Goal: Task Accomplishment & Management: Manage account settings

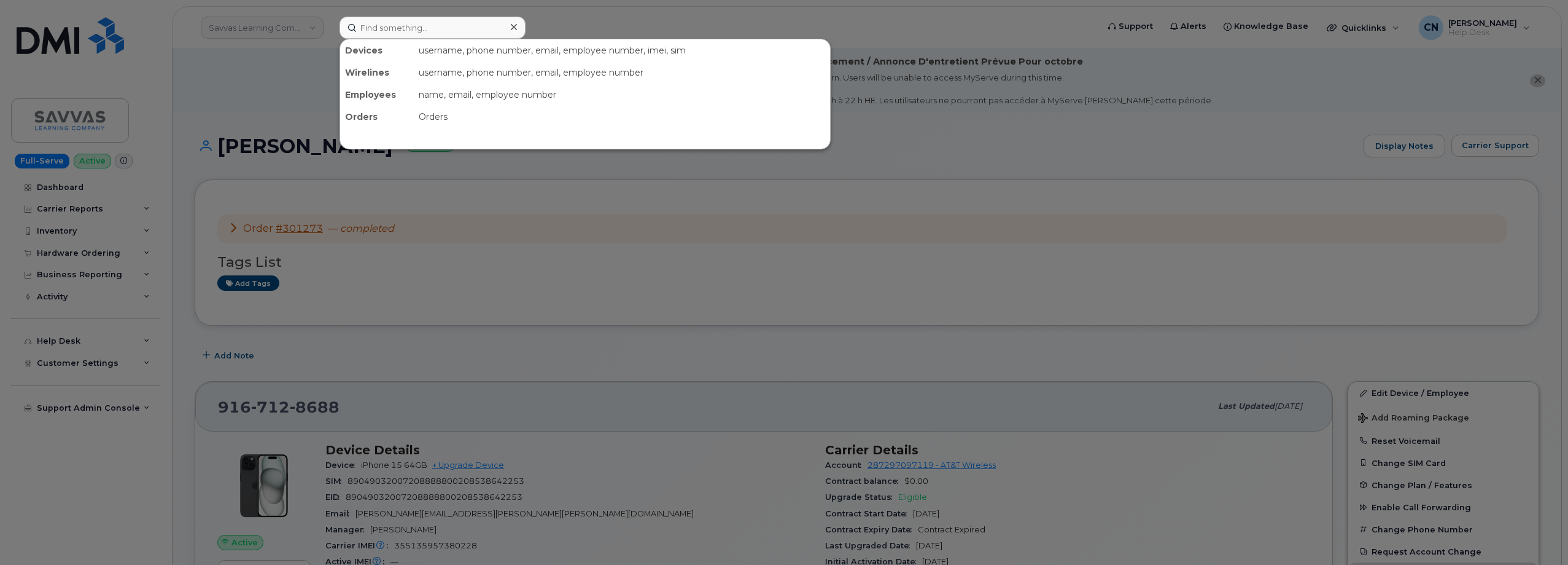
click at [388, 24] on input at bounding box center [433, 28] width 186 height 22
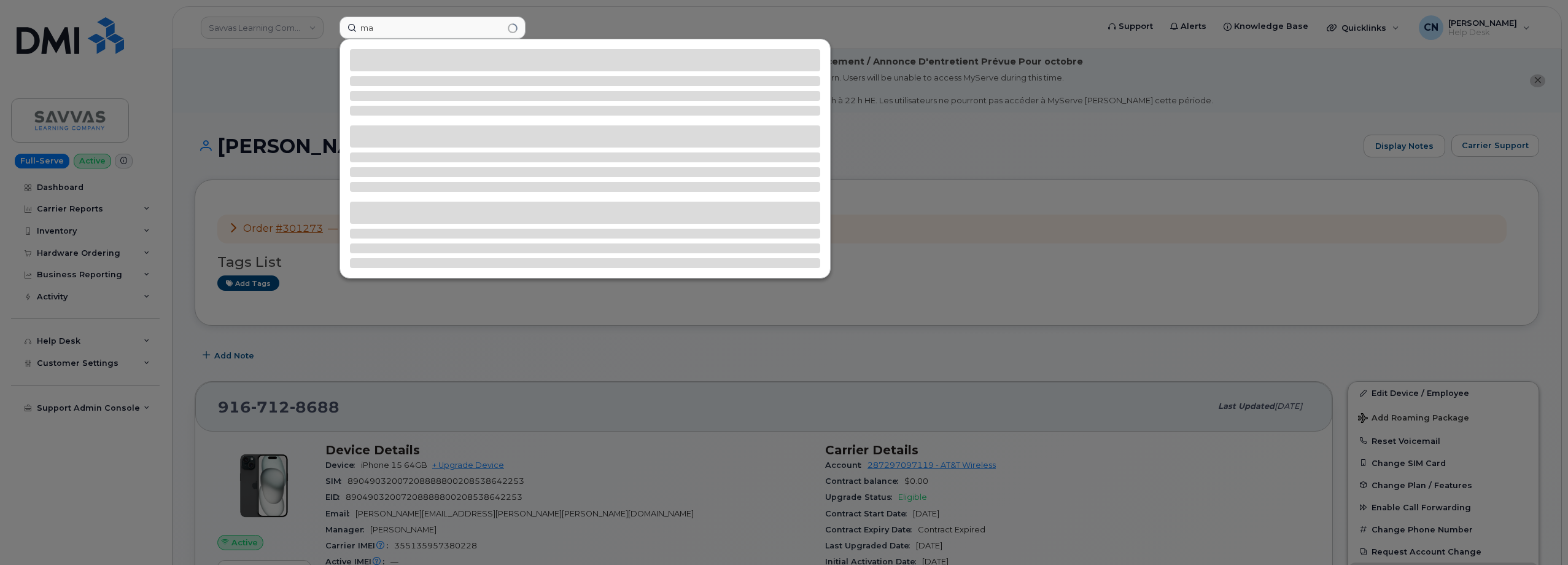
type input "m"
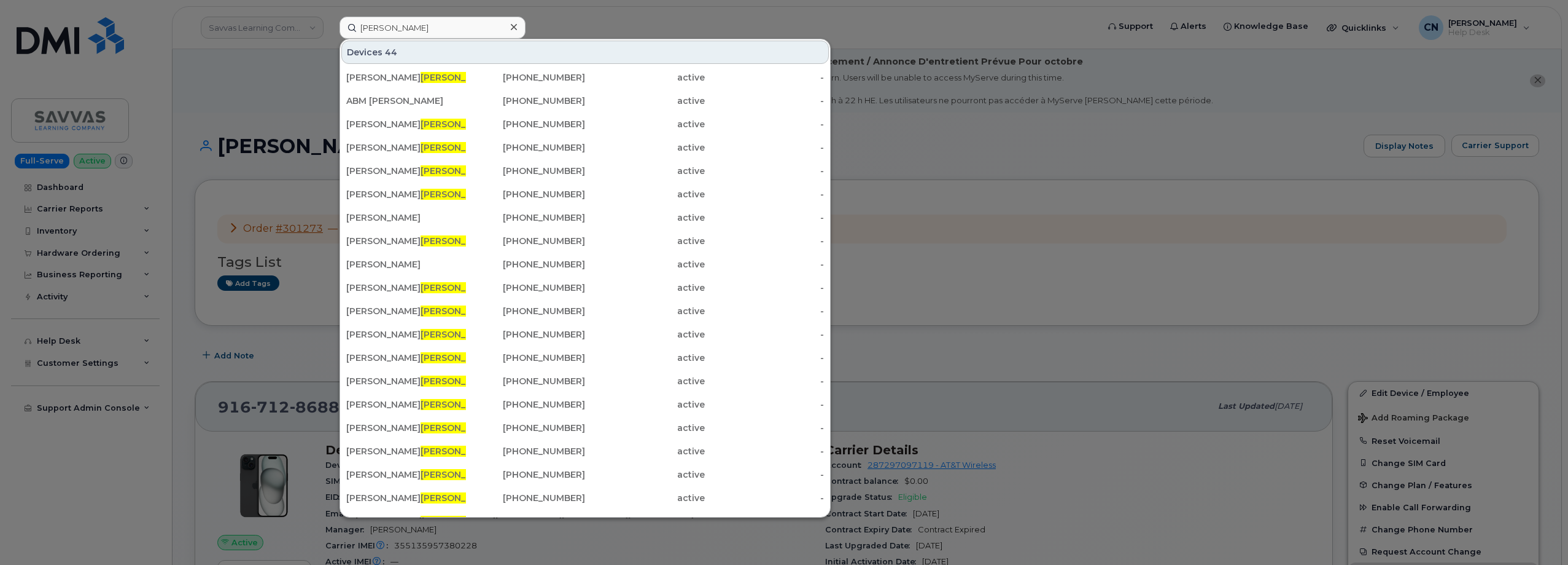
click at [361, 31] on input "Cantu" at bounding box center [433, 28] width 186 height 22
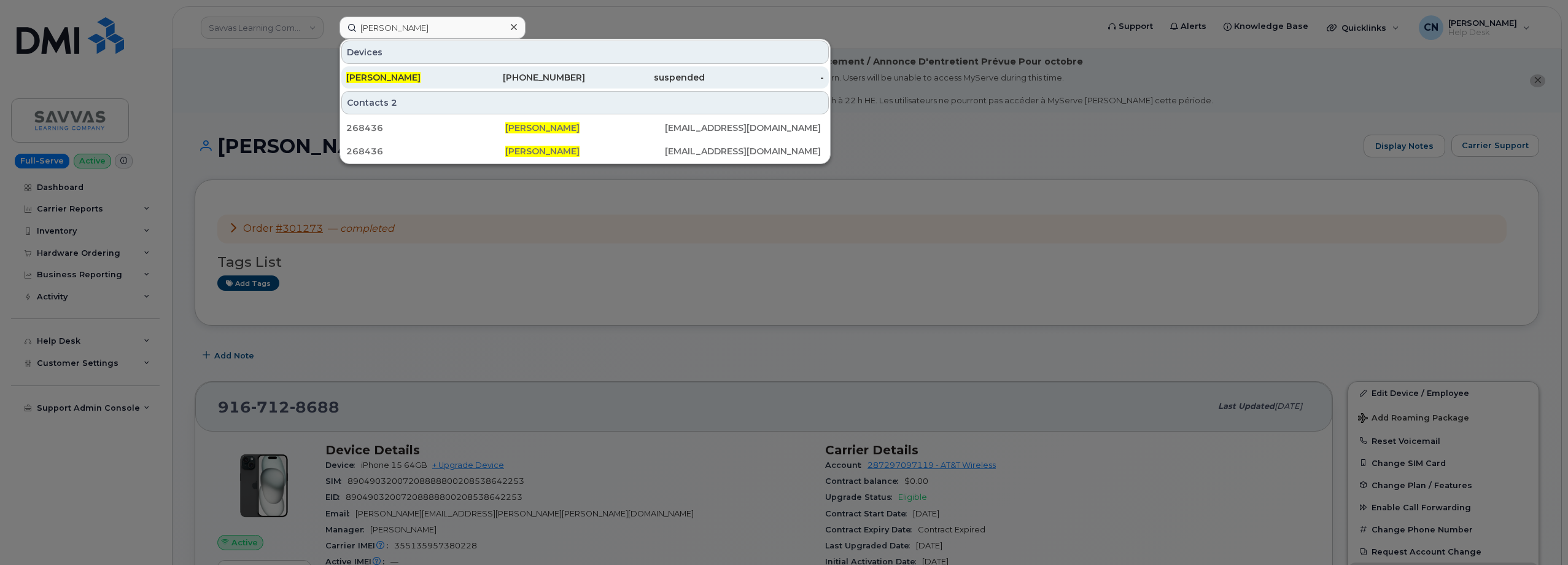
type input "[PERSON_NAME]"
click at [390, 71] on div "[PERSON_NAME]" at bounding box center [406, 77] width 120 height 22
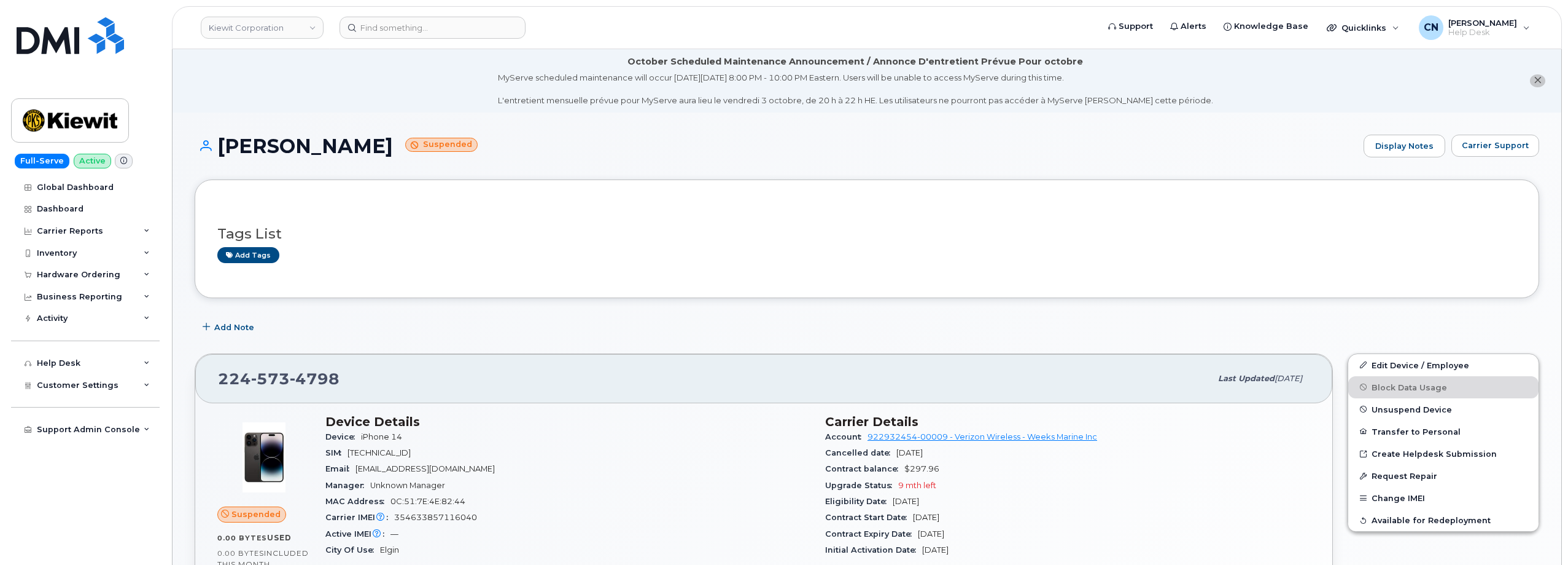
drag, startPoint x: 402, startPoint y: 141, endPoint x: 223, endPoint y: 151, distance: 179.3
click at [223, 151] on h1 "MAURICIO CANTU Suspended" at bounding box center [776, 146] width 1163 height 22
copy h1 "[PERSON_NAME]"
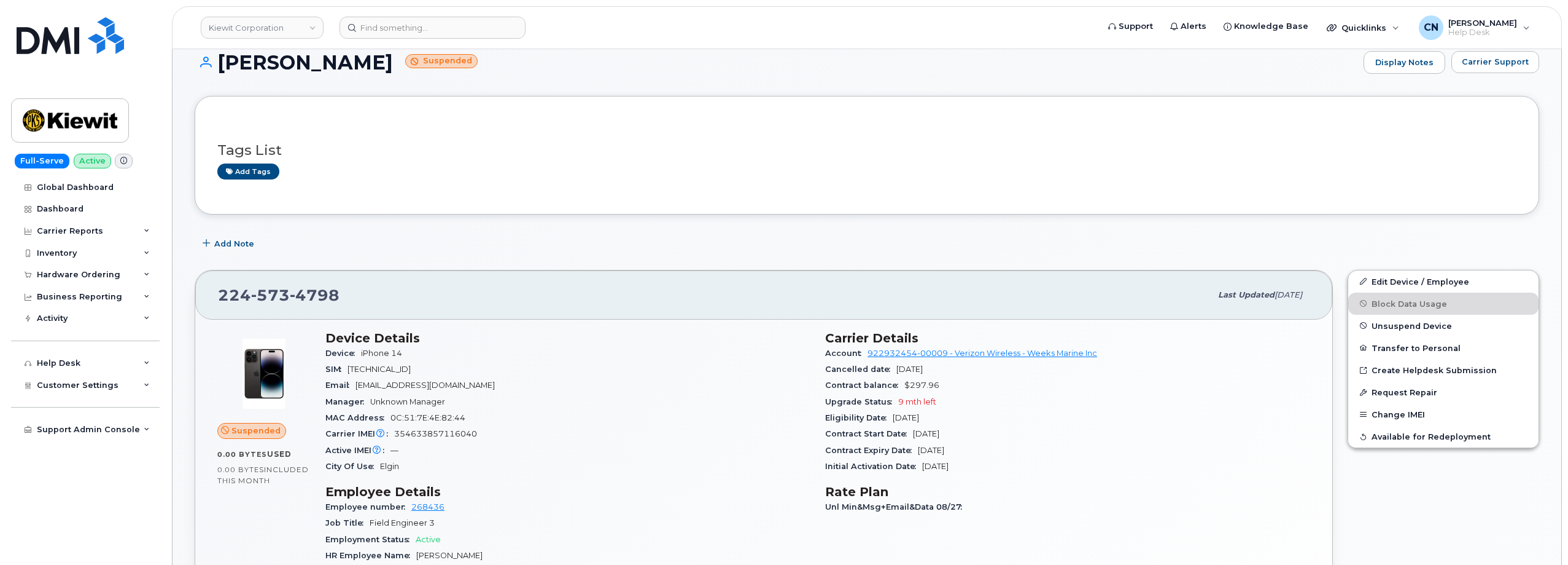
scroll to position [61, 0]
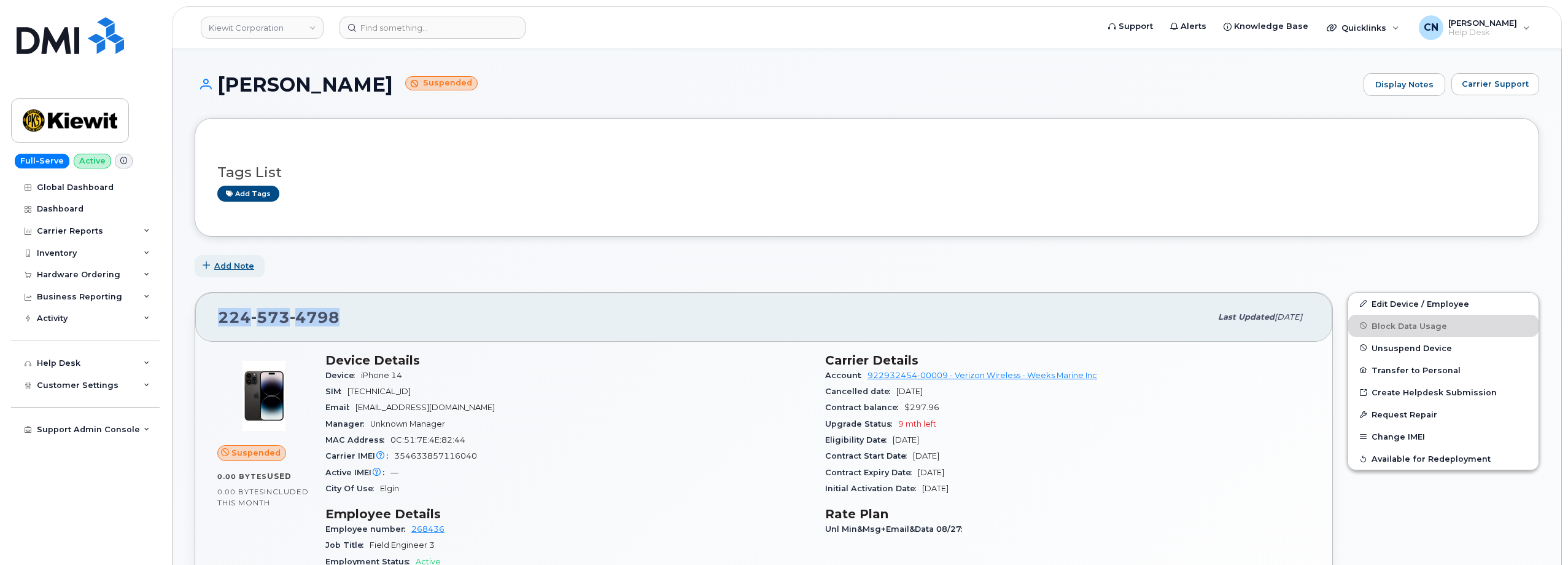
drag, startPoint x: 352, startPoint y: 316, endPoint x: 211, endPoint y: 269, distance: 148.6
click at [212, 305] on div "224 573 4798 Last updated Sep 23, 2025" at bounding box center [763, 317] width 1137 height 50
copy span "224 573 4798"
click at [1486, 76] on button "Carrier Support" at bounding box center [1495, 84] width 88 height 22
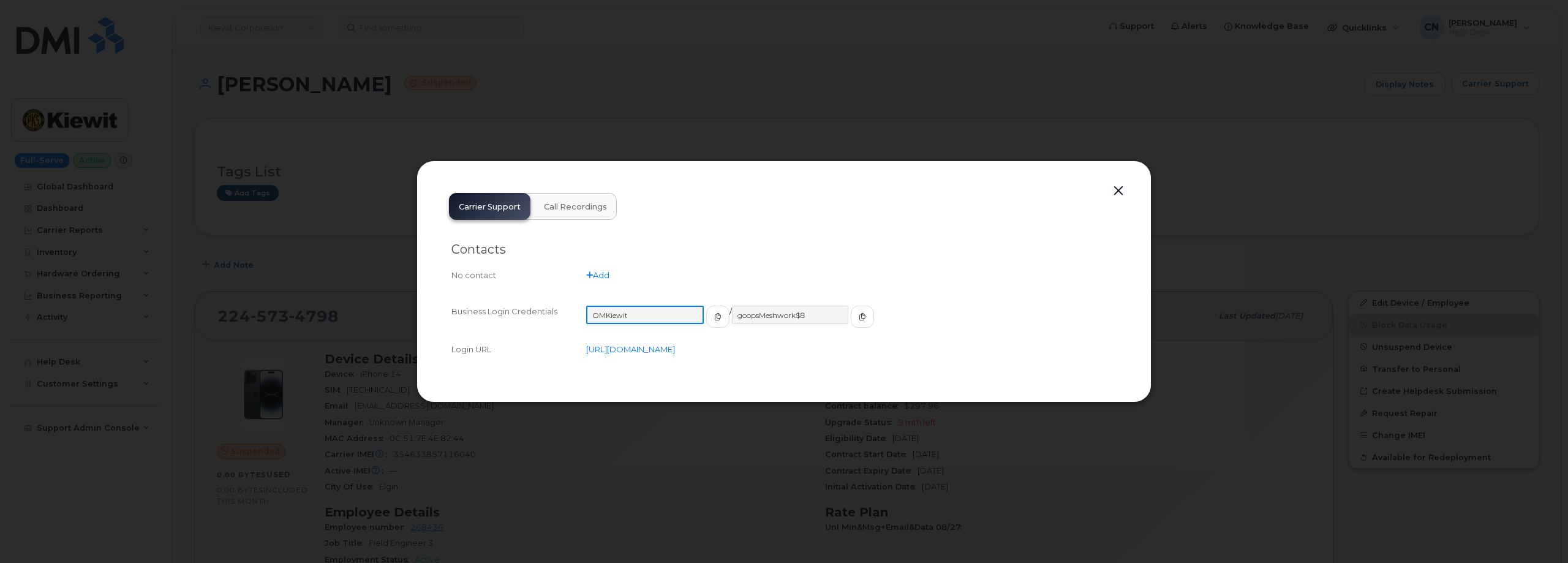
drag, startPoint x: 648, startPoint y: 320, endPoint x: 529, endPoint y: 325, distance: 119.1
click at [529, 325] on div "Business Login Credentials OMKiewit / goopsMeshwork$8" at bounding box center [783, 321] width 665 height 38
click at [849, 318] on button "button" at bounding box center [861, 316] width 23 height 22
drag, startPoint x: 1112, startPoint y: 191, endPoint x: 485, endPoint y: 330, distance: 642.2
click at [1111, 191] on button "button" at bounding box center [1118, 191] width 18 height 17
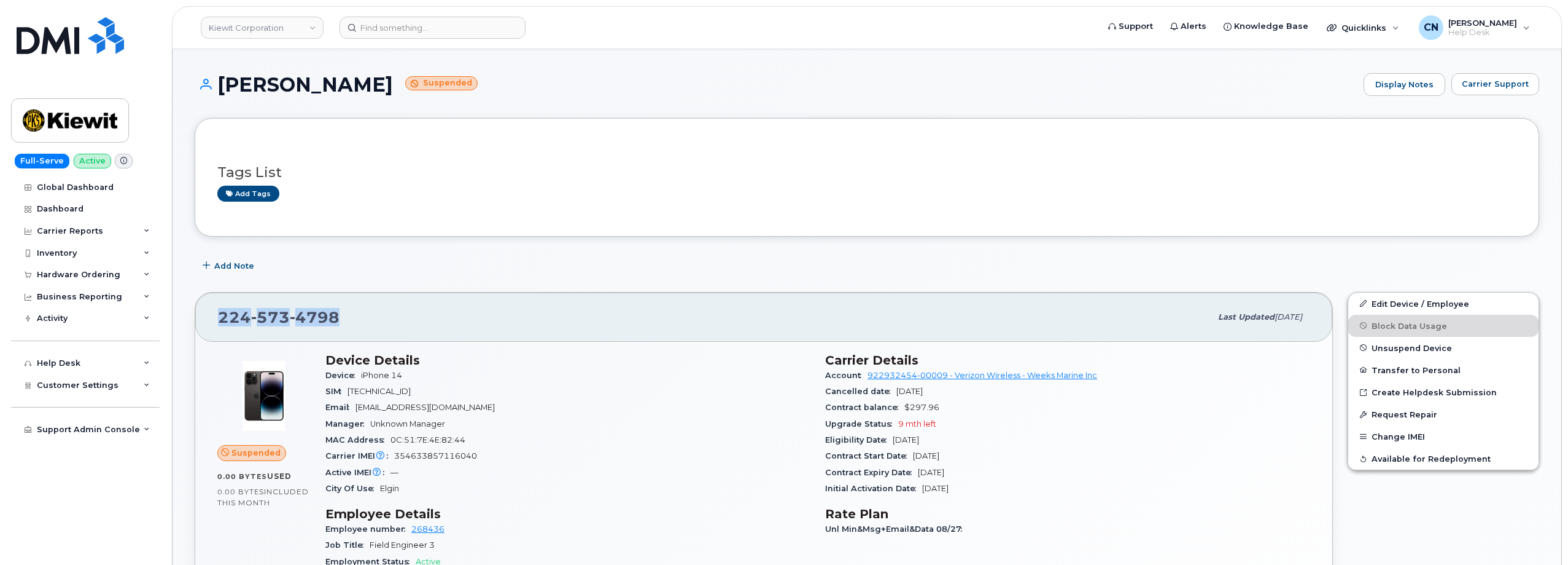
drag, startPoint x: 349, startPoint y: 308, endPoint x: 211, endPoint y: 309, distance: 138.0
click at [213, 311] on div "224 573 4798 Last updated Sep 23, 2025" at bounding box center [763, 317] width 1137 height 50
copy span "224 573 4798"
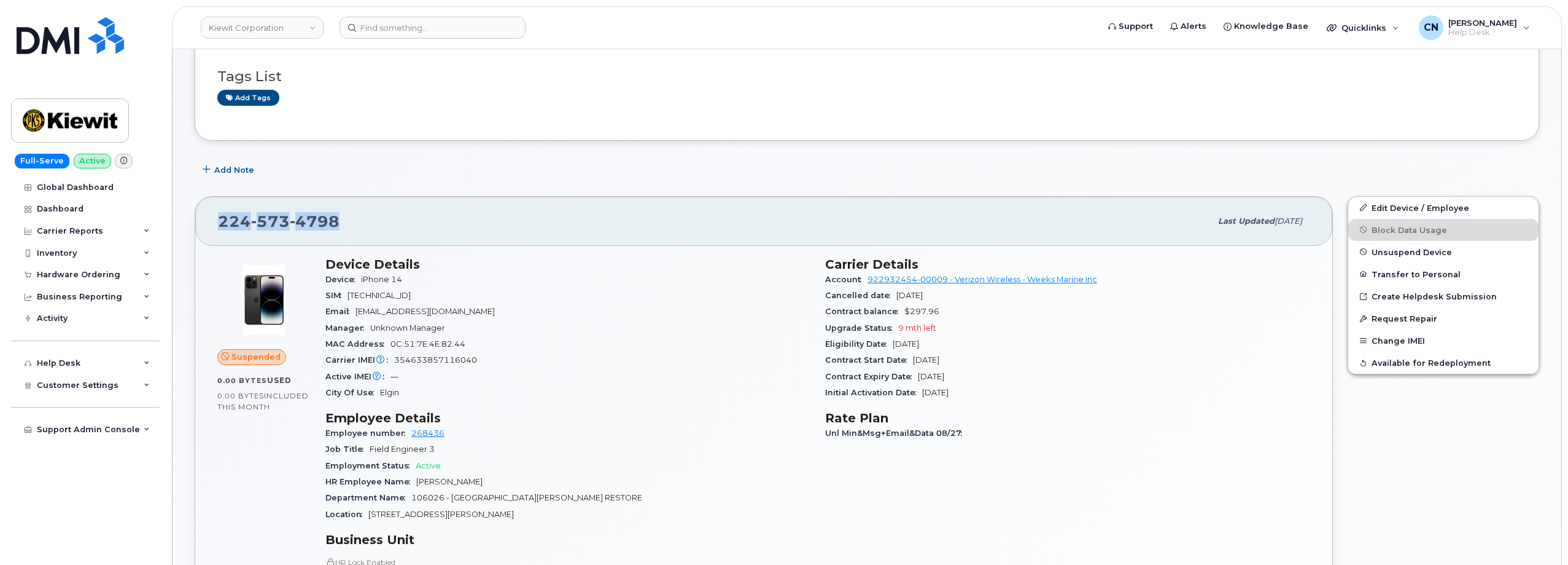
scroll to position [0, 0]
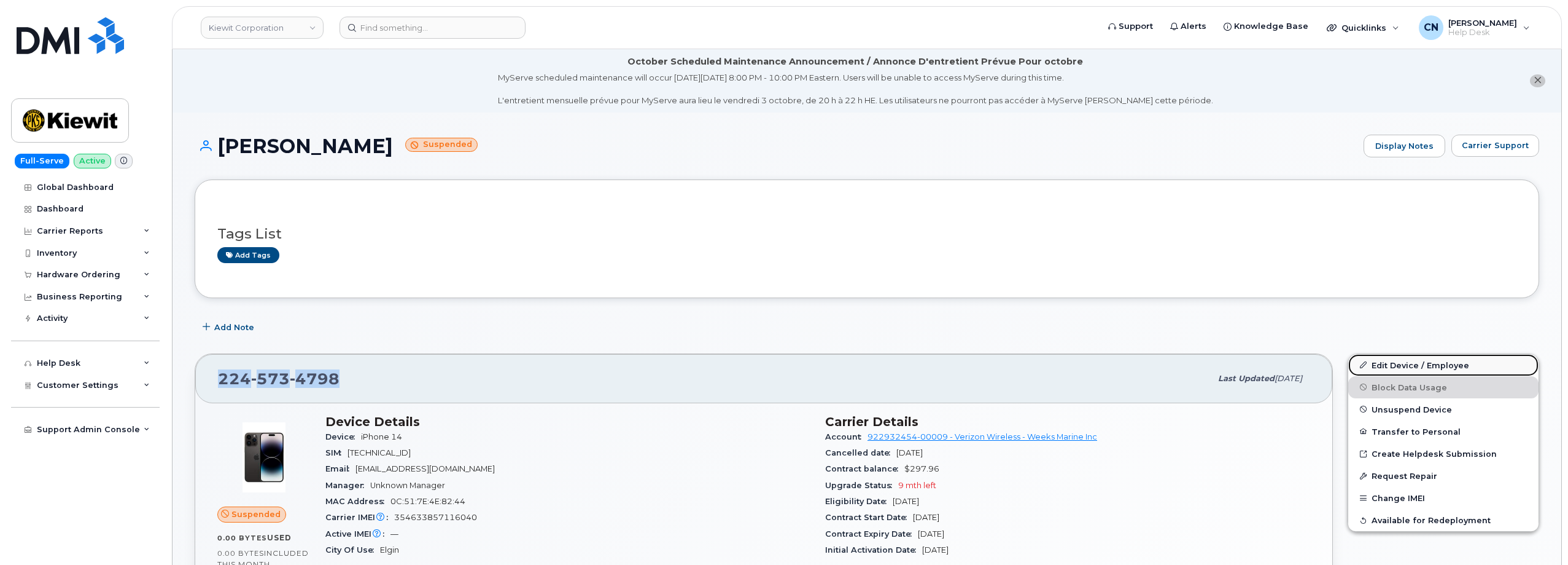
click at [1393, 364] on link "Edit Device / Employee" at bounding box center [1443, 365] width 190 height 22
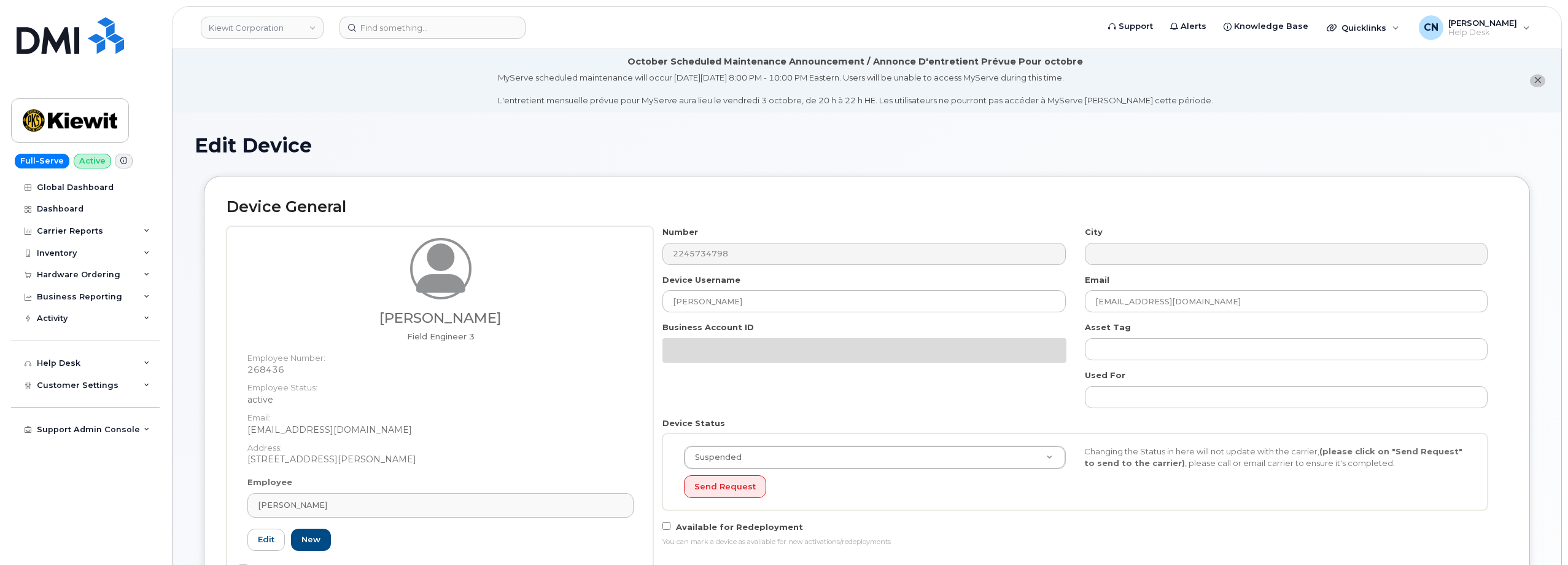
click at [716, 395] on div "Number 2245734798 City Device Username MAURICIO CANTU Email MCANTU@WEEKSMARINE.…" at bounding box center [1076, 390] width 844 height 330
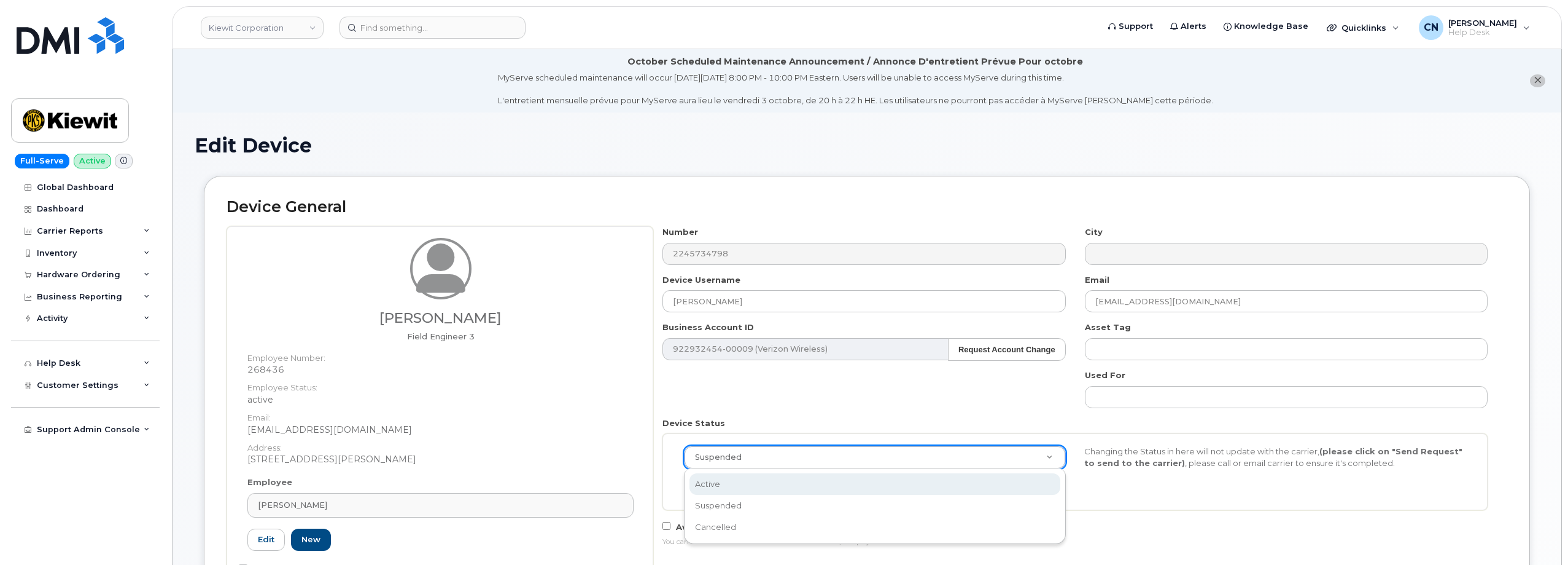
select select "active"
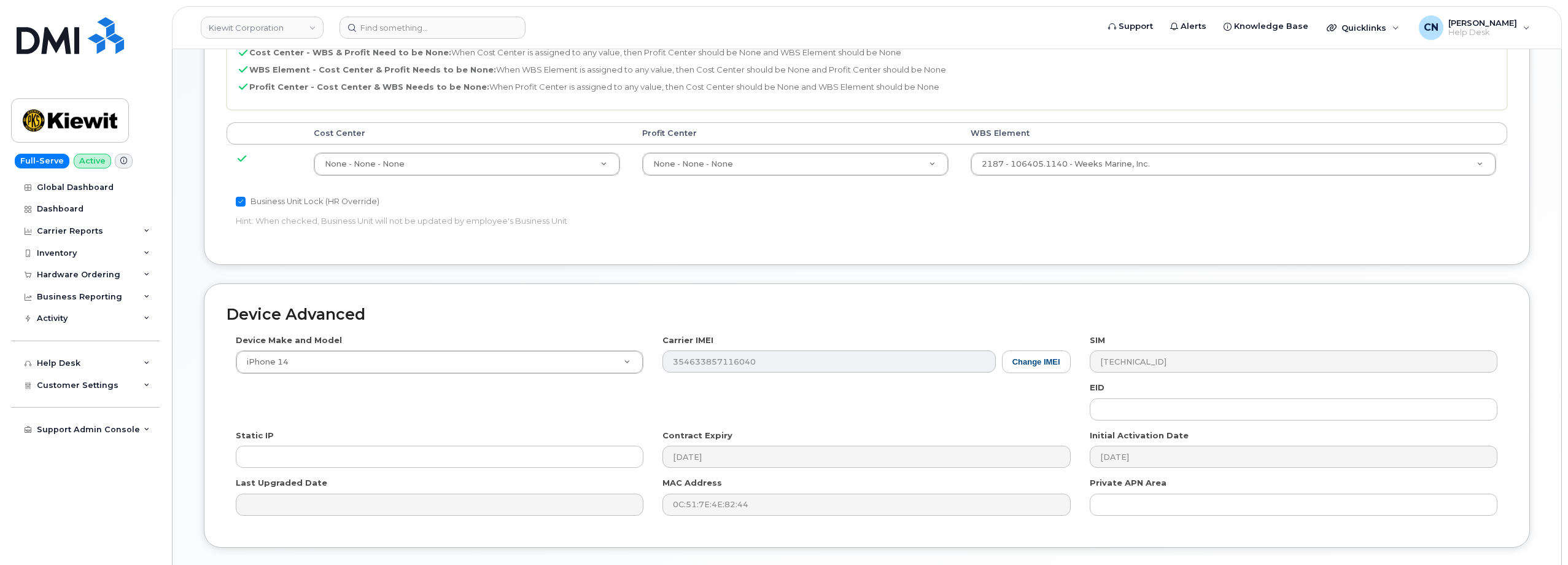
scroll to position [761, 0]
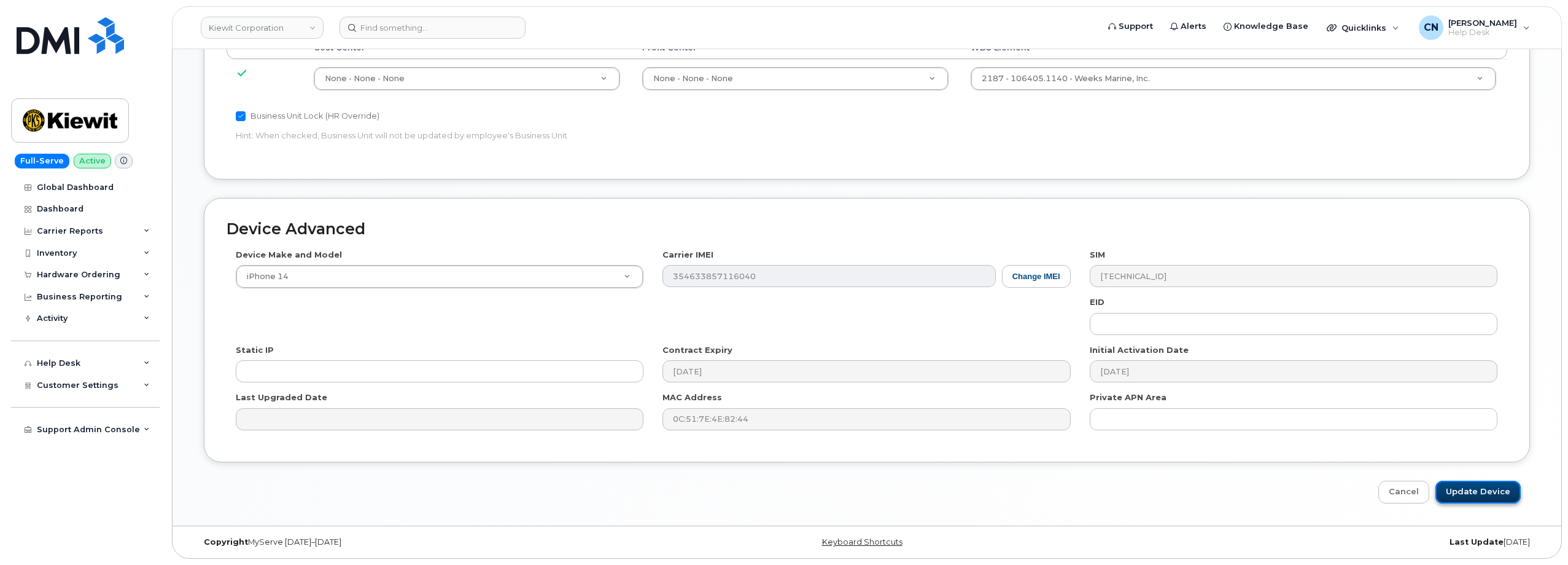
click at [1466, 491] on input "Update Device" at bounding box center [1478, 491] width 86 height 23
type input "Saving..."
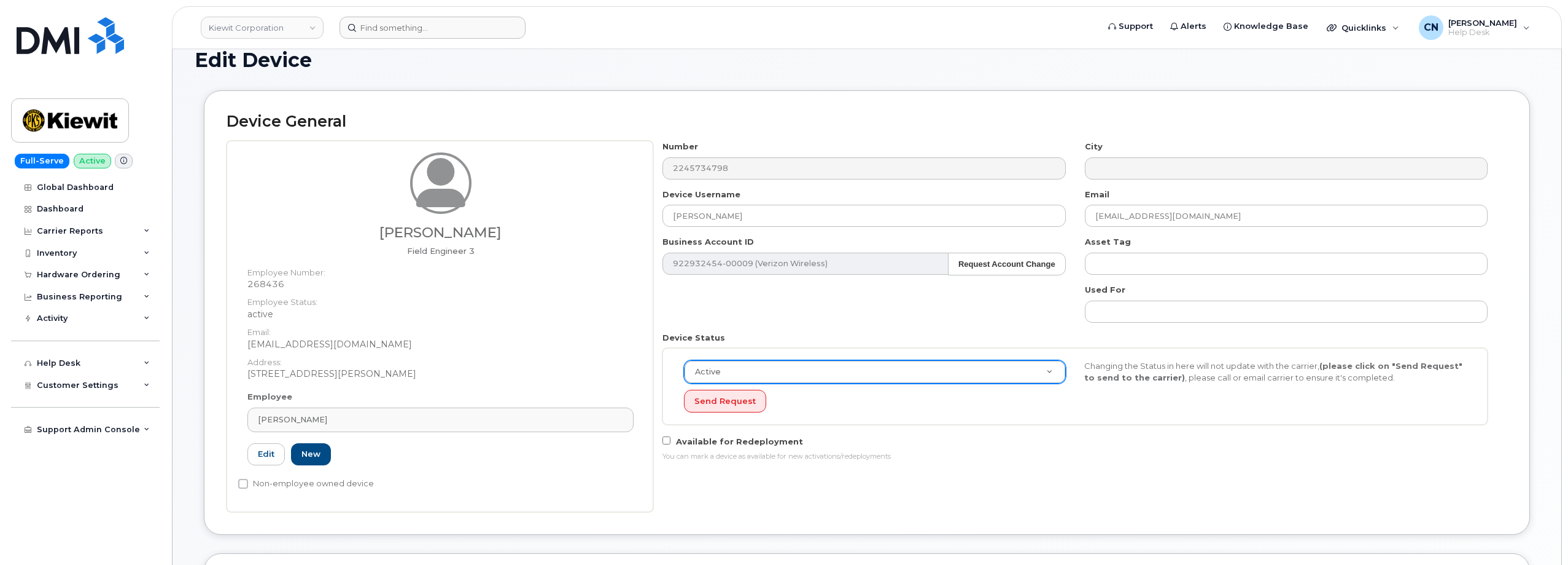
scroll to position [0, 0]
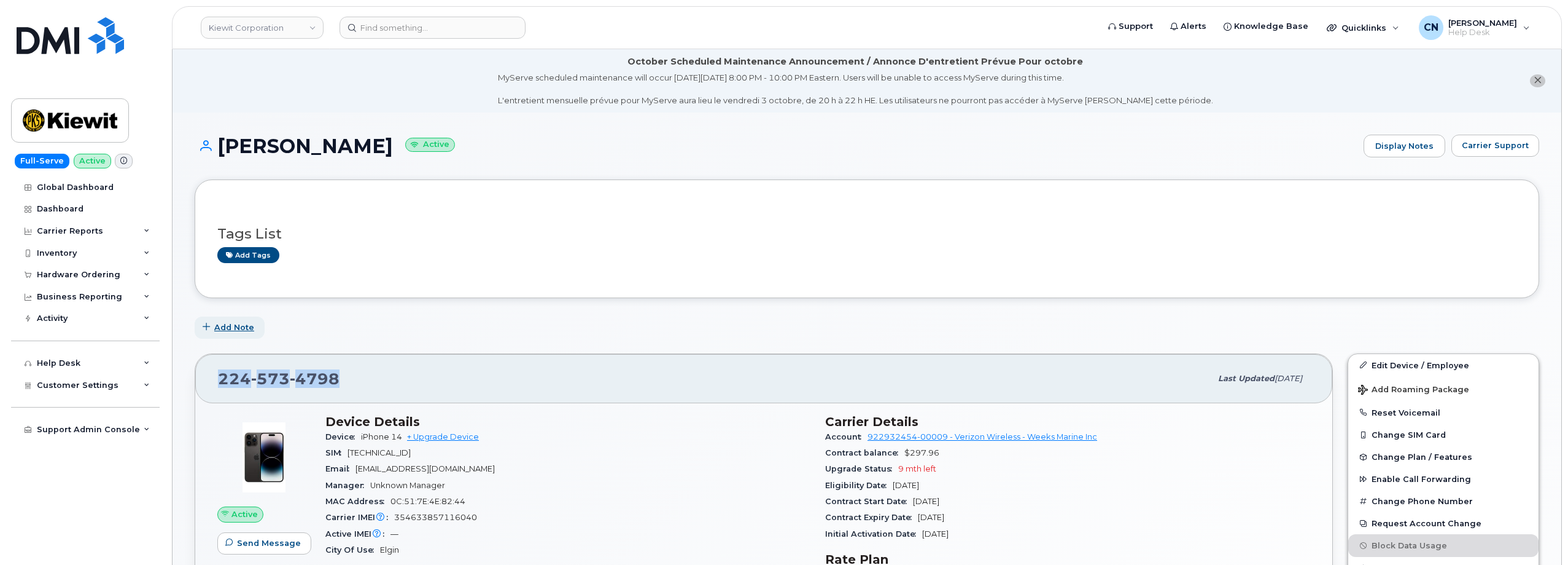
drag, startPoint x: 356, startPoint y: 373, endPoint x: 208, endPoint y: 336, distance: 152.6
copy span "224 573 4798"
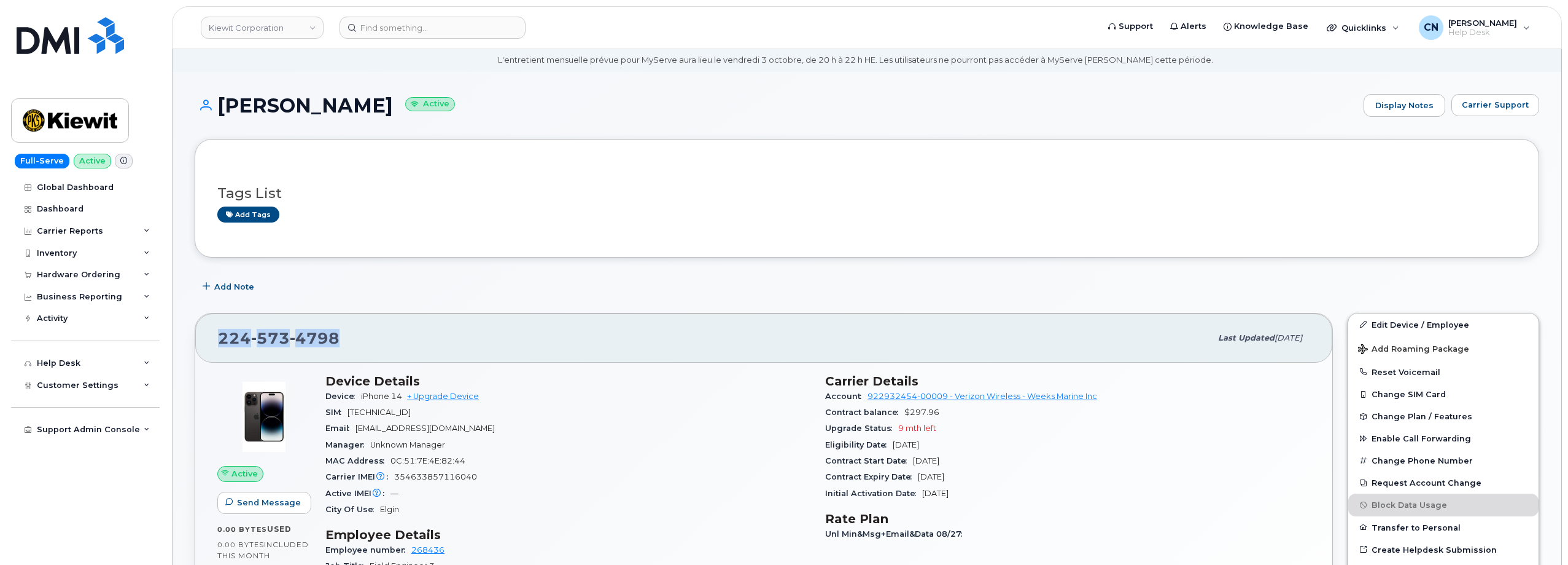
scroll to position [61, 0]
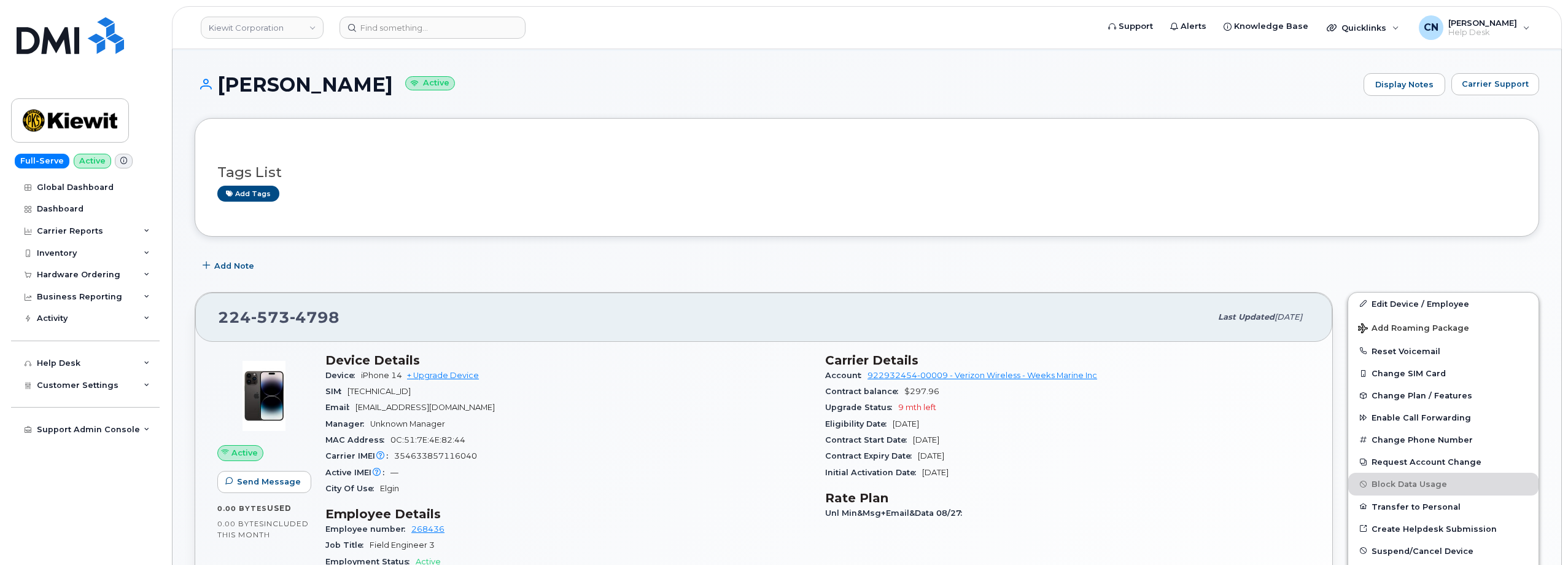
click at [415, 455] on span "354633857116040" at bounding box center [435, 455] width 83 height 9
copy span "354633857116040"
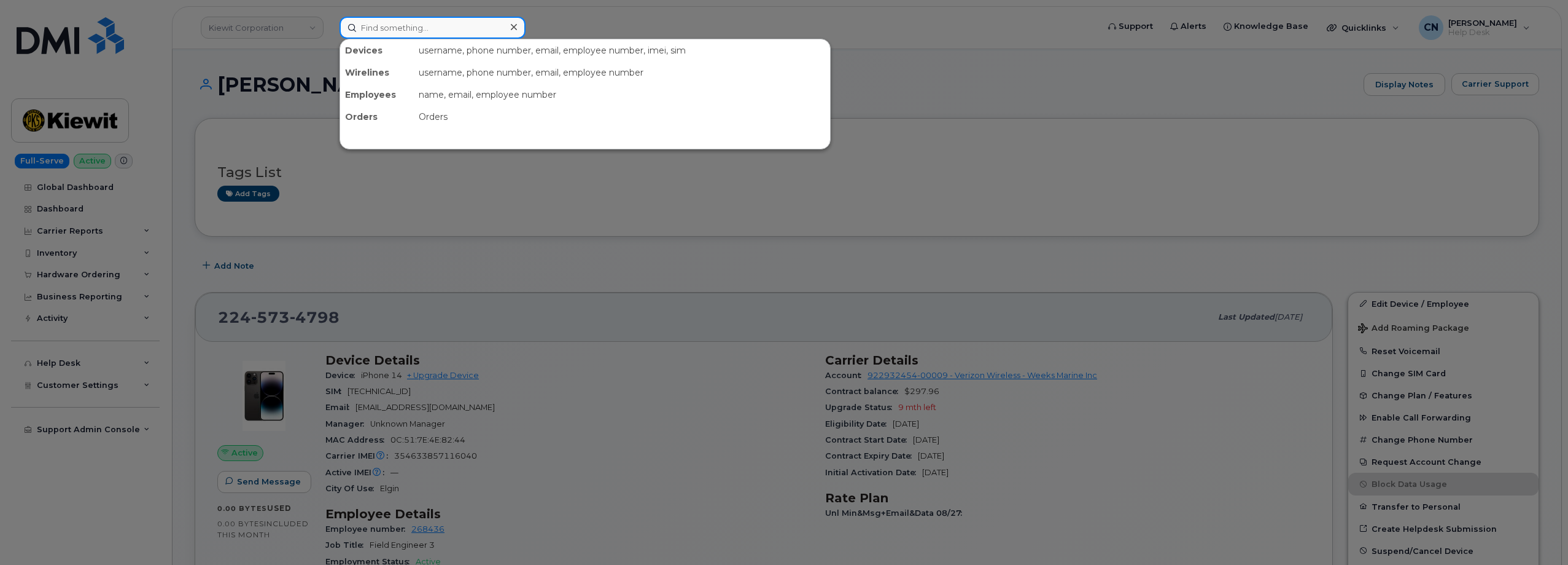
click at [376, 30] on input at bounding box center [433, 28] width 186 height 22
paste input "4102318176"
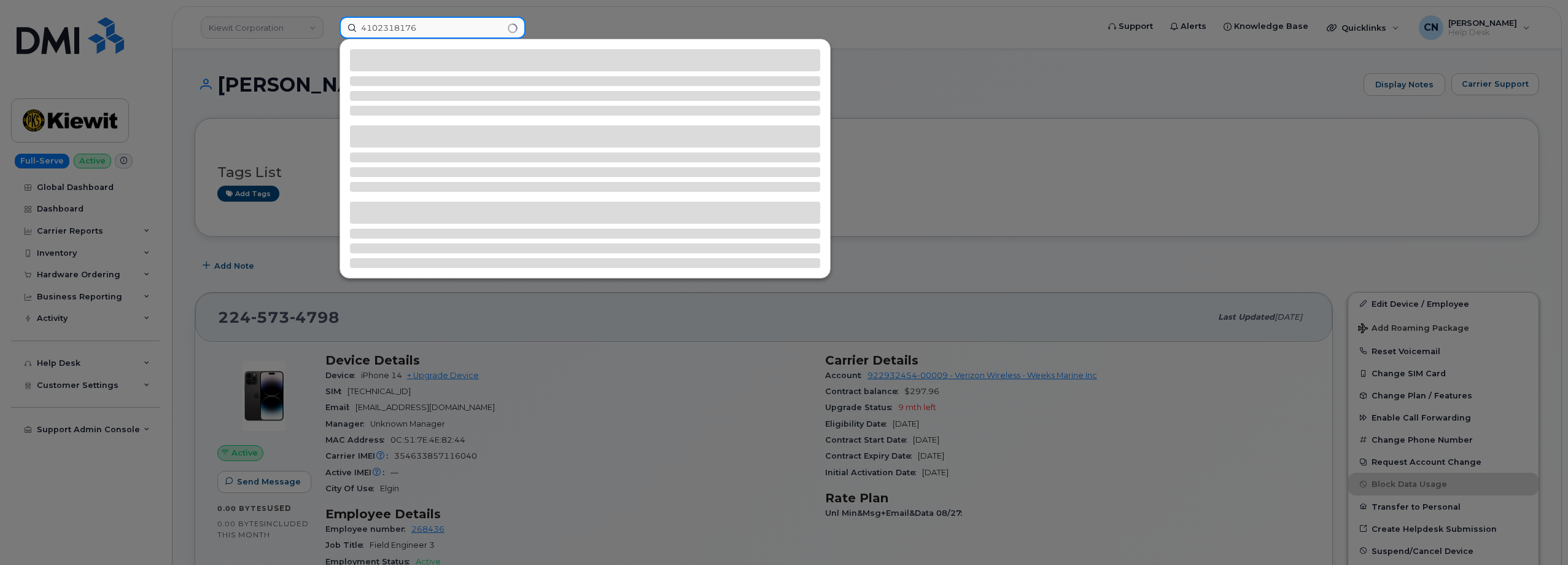
type input "4102318176"
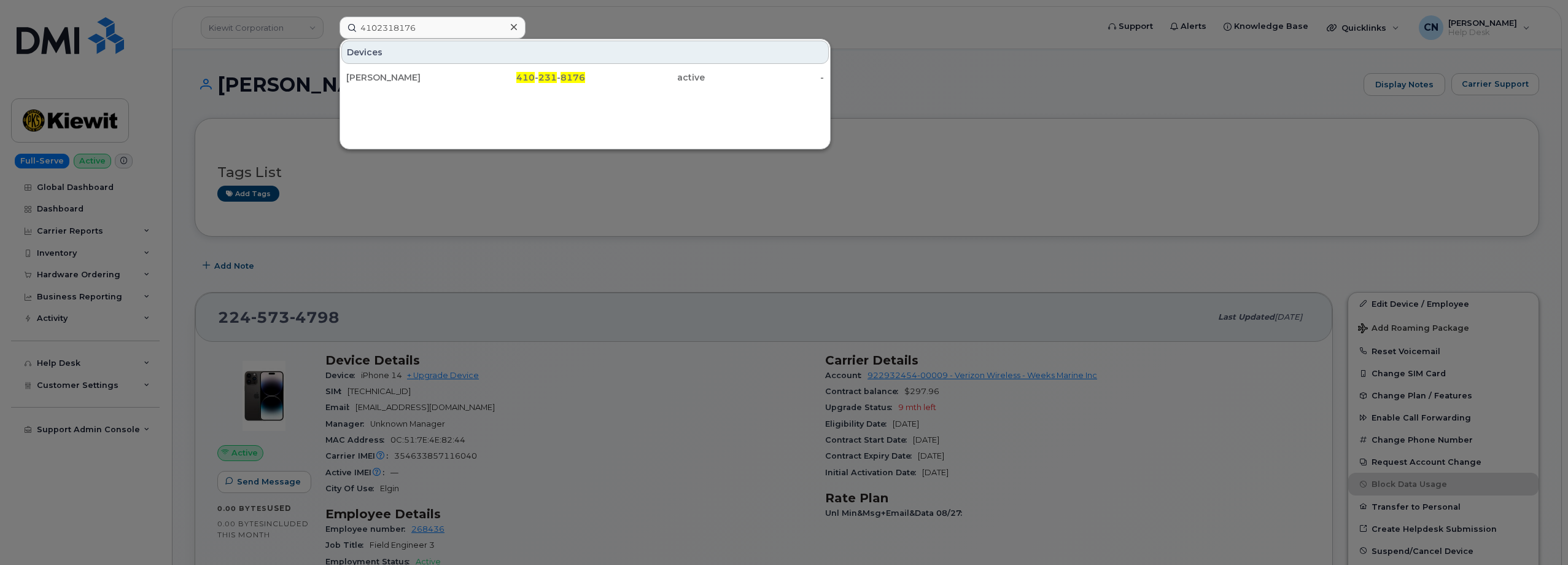
click at [367, 76] on div "[PERSON_NAME]" at bounding box center [406, 77] width 120 height 13
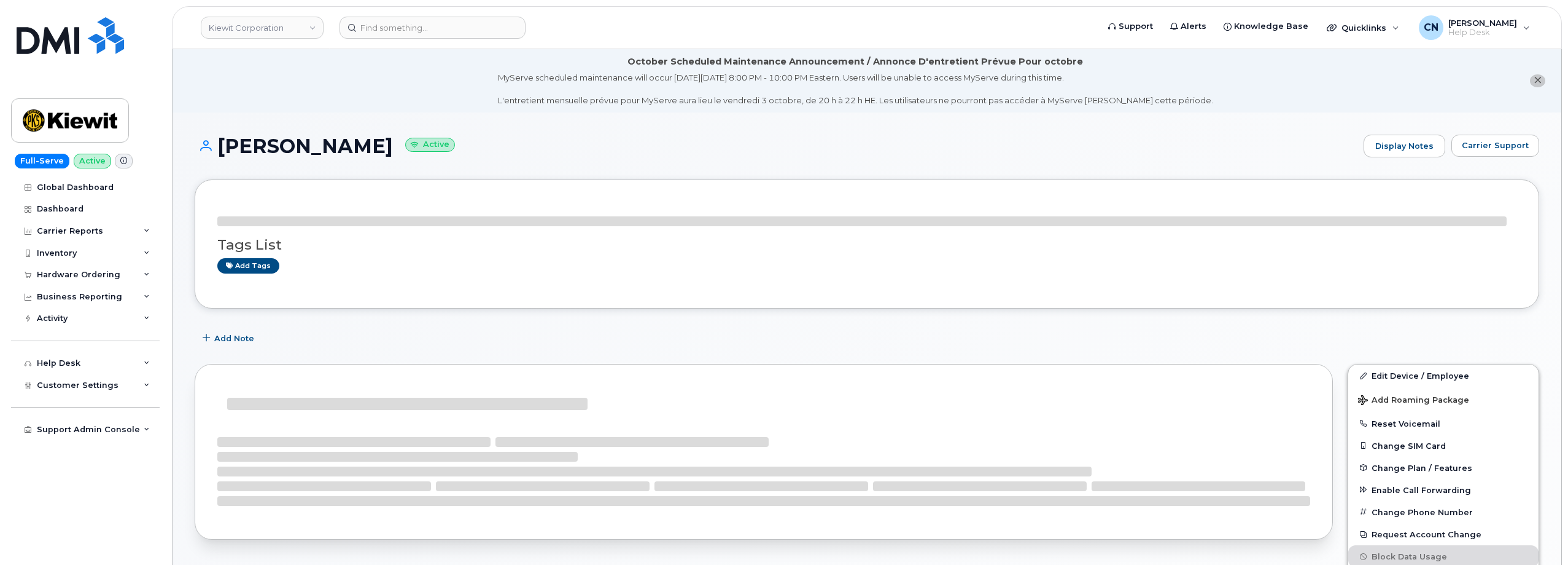
drag, startPoint x: 404, startPoint y: 78, endPoint x: 217, endPoint y: 84, distance: 187.1
copy div "[PERSON_NAME]"
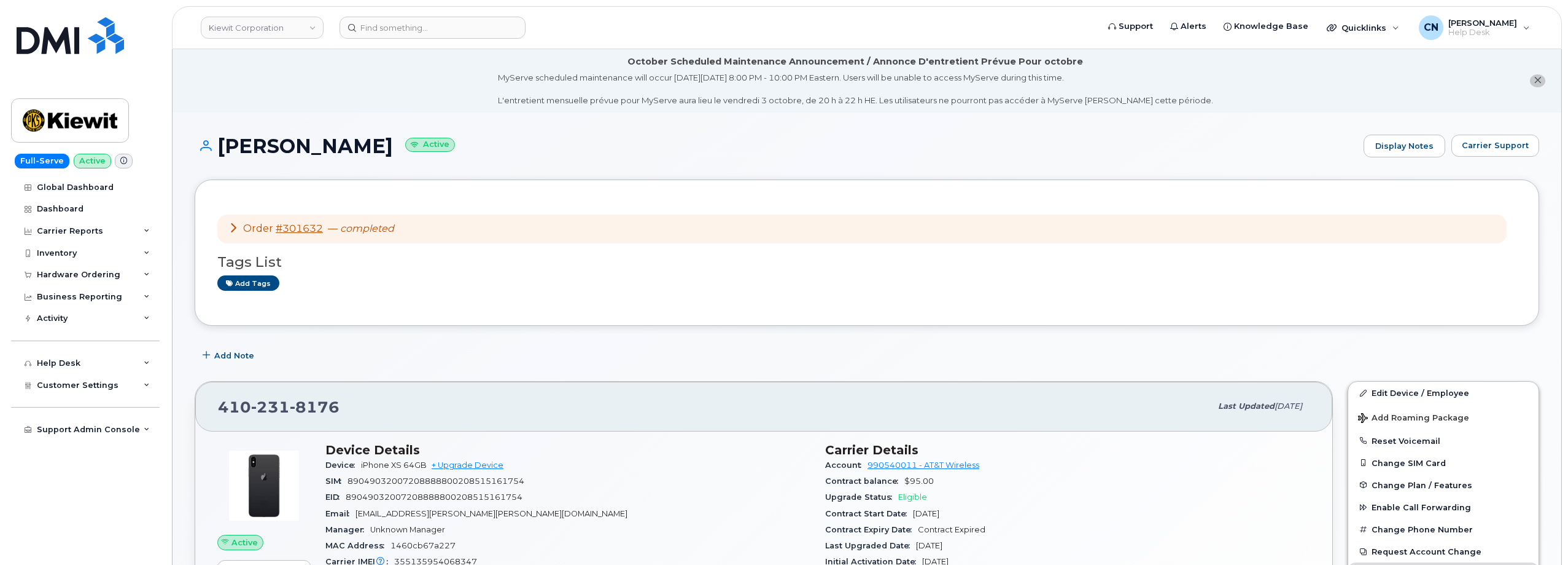
click at [394, 198] on div "Order #301632 — completed Tags List Add tags" at bounding box center [867, 253] width 1345 height 146
drag, startPoint x: 405, startPoint y: 145, endPoint x: 224, endPoint y: 149, distance: 181.0
click at [224, 149] on h1 "KARENA ESTRADA Active" at bounding box center [776, 146] width 1163 height 22
copy h1 "[PERSON_NAME]"
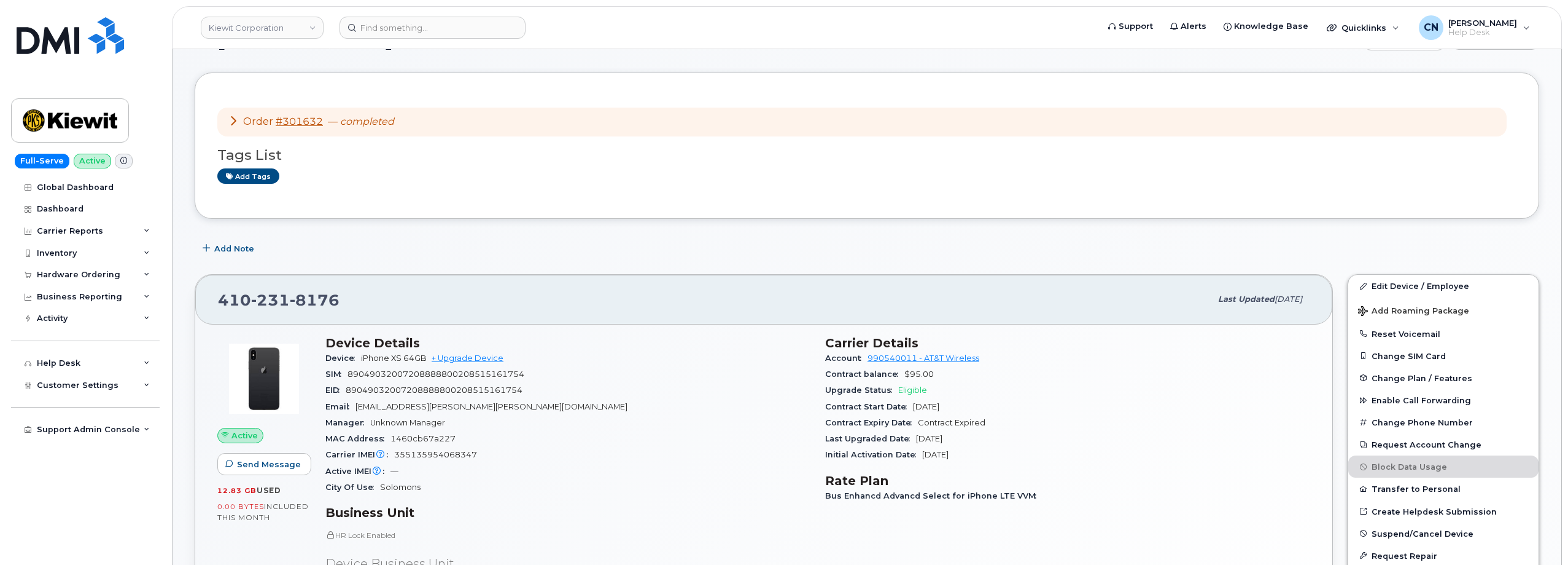
scroll to position [185, 0]
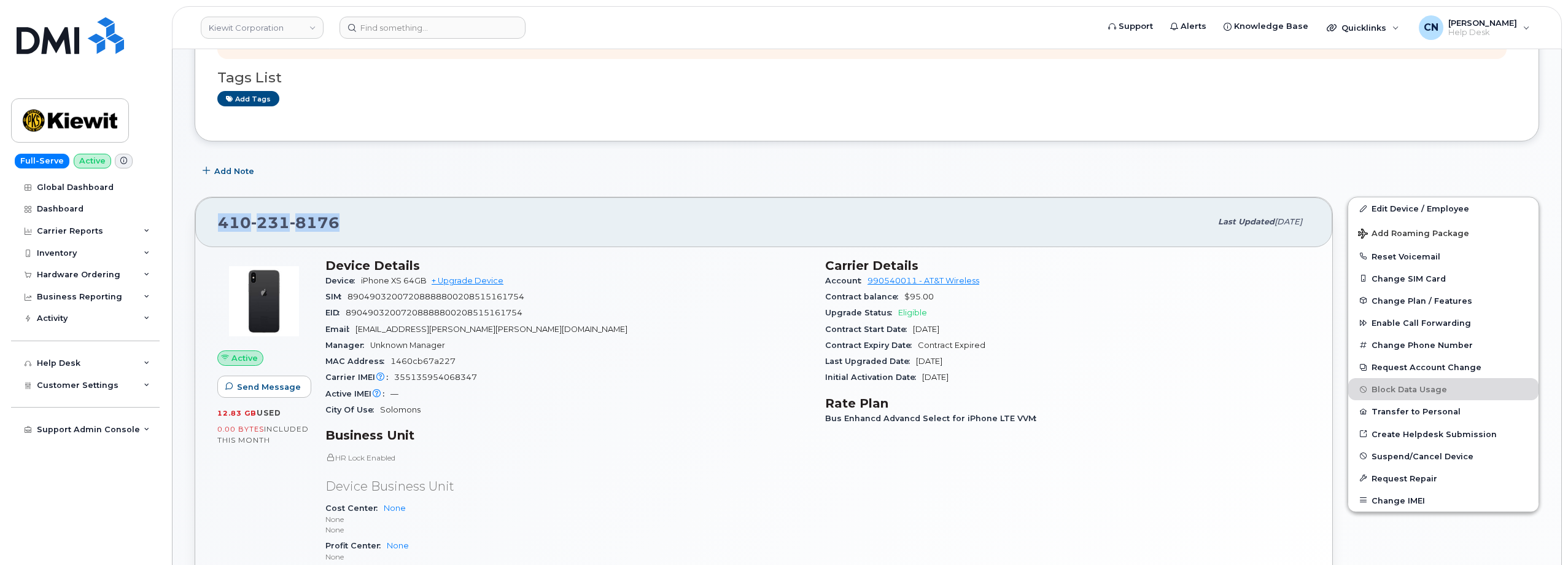
drag, startPoint x: 381, startPoint y: 233, endPoint x: 204, endPoint y: 222, distance: 177.3
click at [204, 222] on div "410 231 8176 Last updated Oct 01, 2025" at bounding box center [763, 222] width 1137 height 50
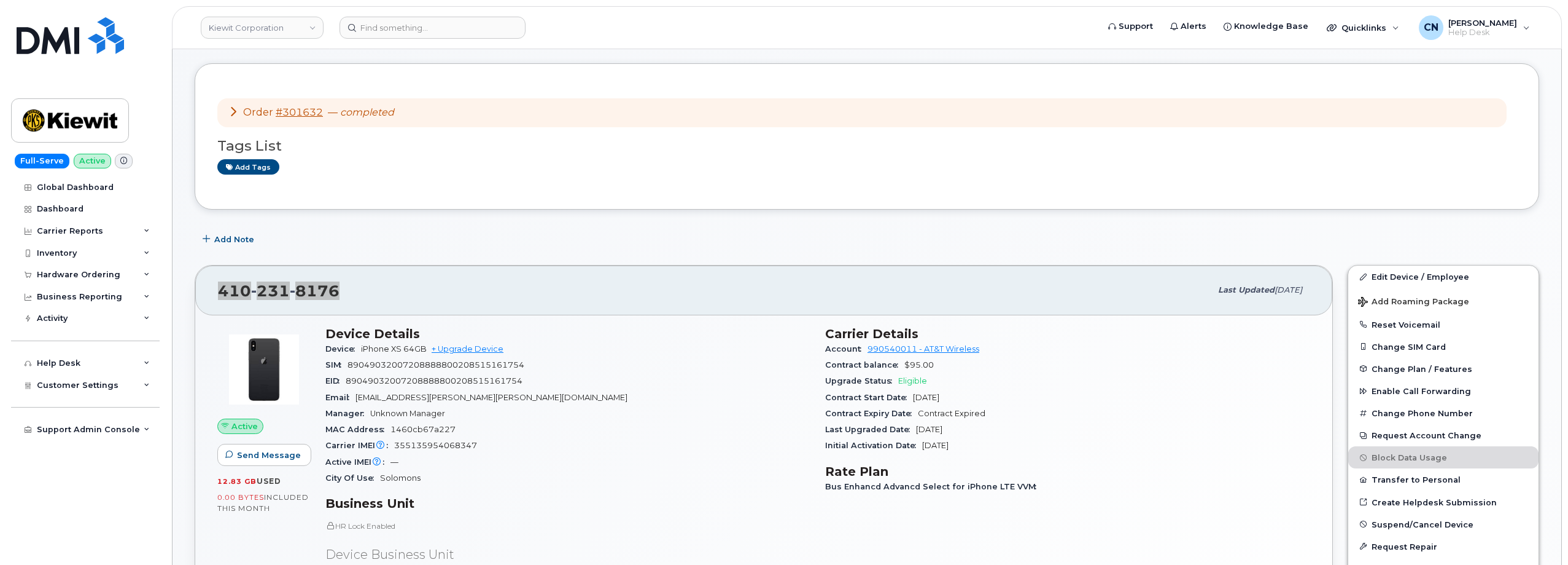
scroll to position [0, 0]
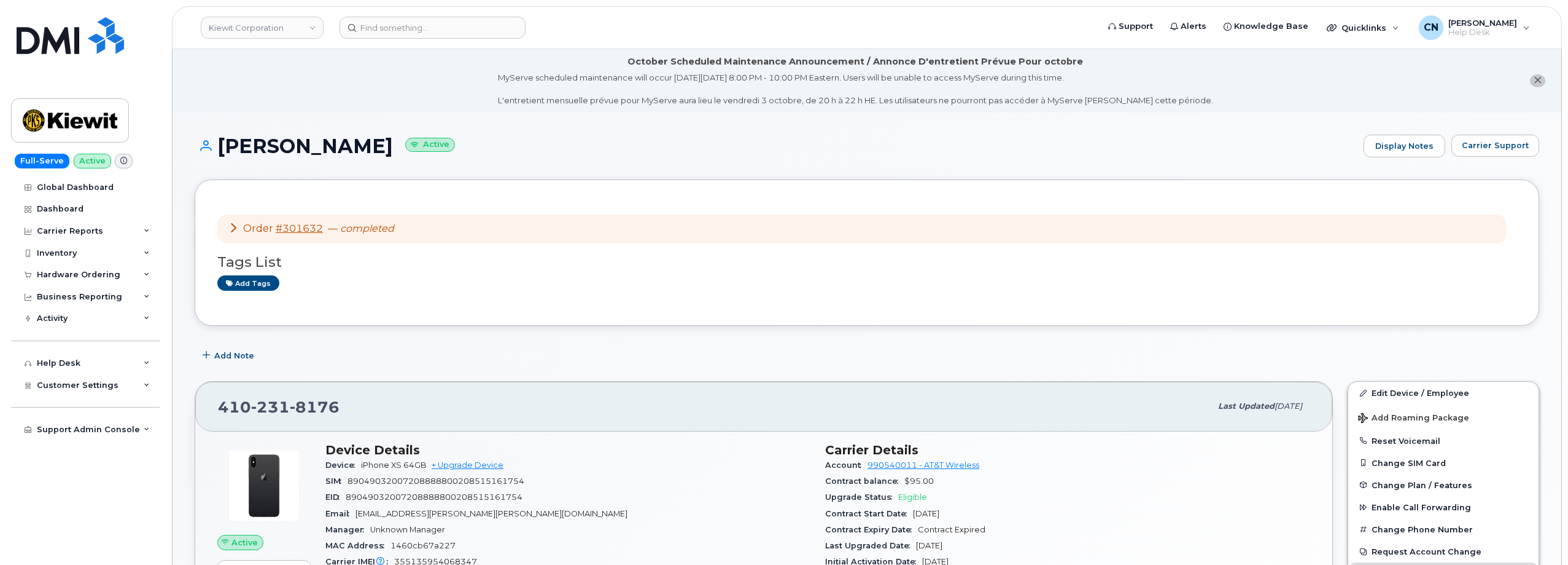
click at [268, 149] on h1 "KARENA ESTRADA Active" at bounding box center [776, 146] width 1163 height 22
copy h1 "KARENA"
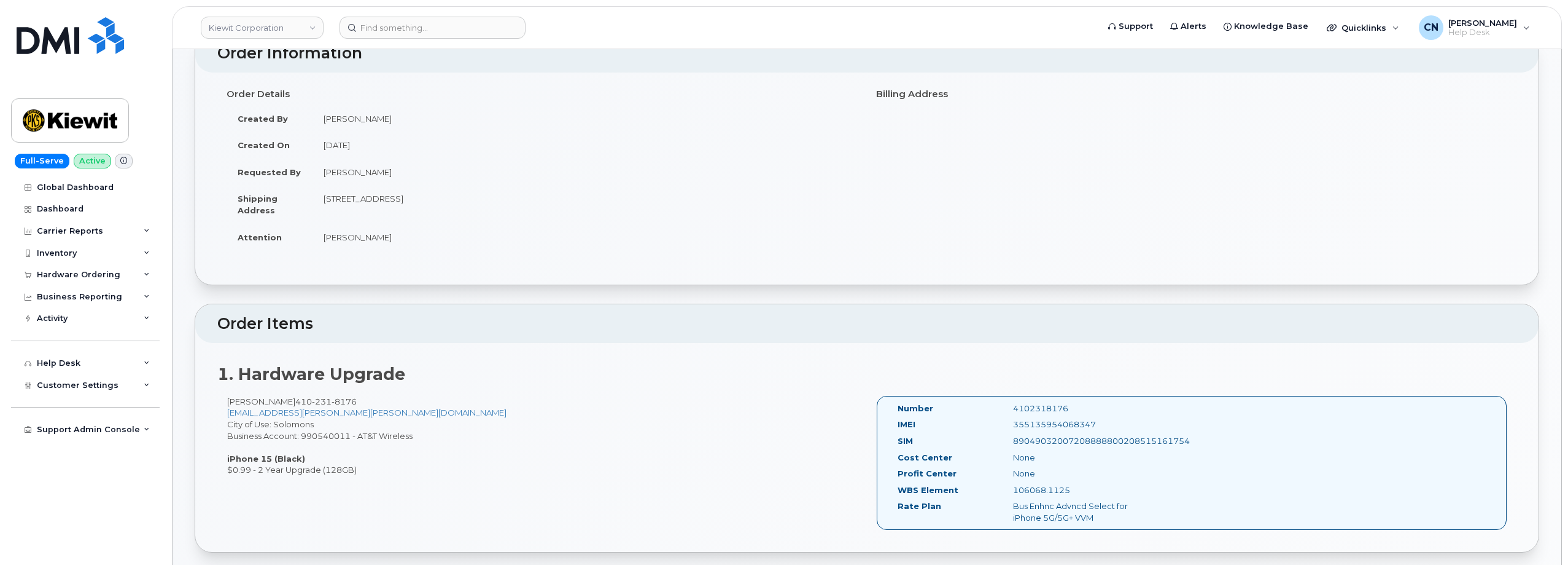
scroll to position [307, 0]
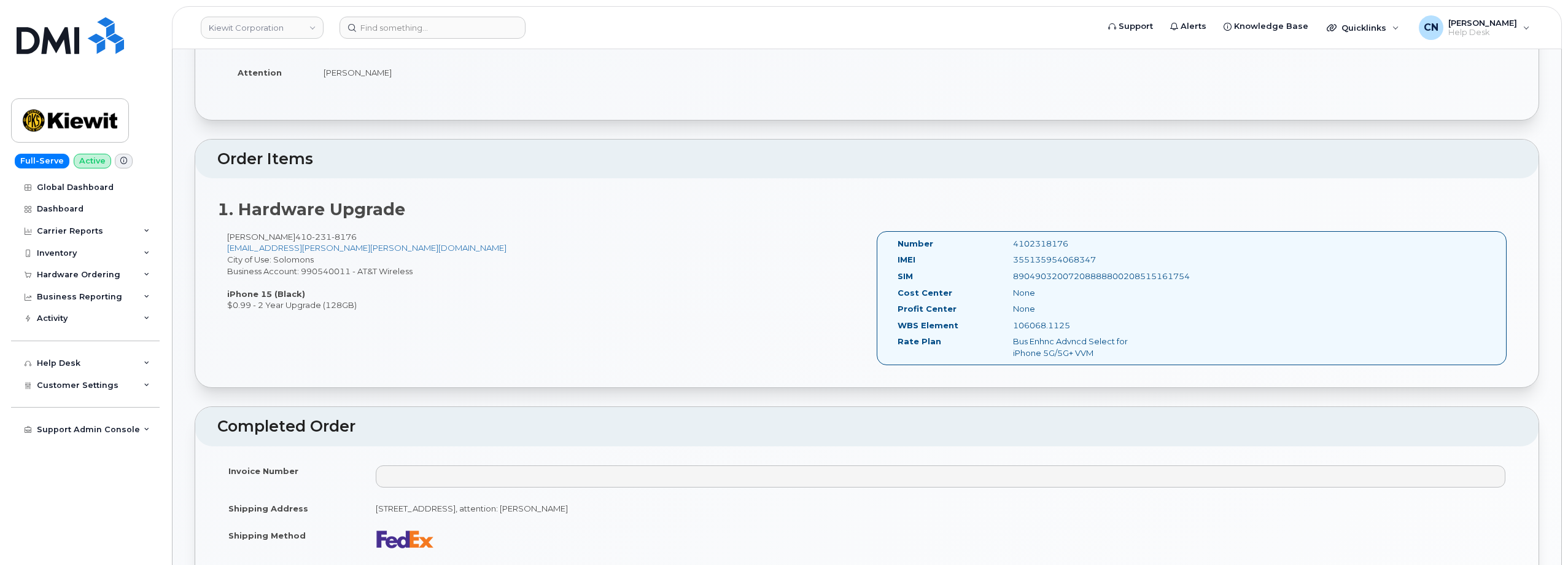
drag, startPoint x: 899, startPoint y: 241, endPoint x: 1245, endPoint y: 279, distance: 348.1
click at [1245, 279] on div "Number 4102318176 IMEI [TECHNICAL_ID] SIM 89049032007208888800208515161754 Cost…" at bounding box center [1191, 298] width 630 height 134
copy div "Number 4102318176 IMEI [TECHNICAL_ID] SIM 89049032007208888800208515161754"
